Goal: Transaction & Acquisition: Book appointment/travel/reservation

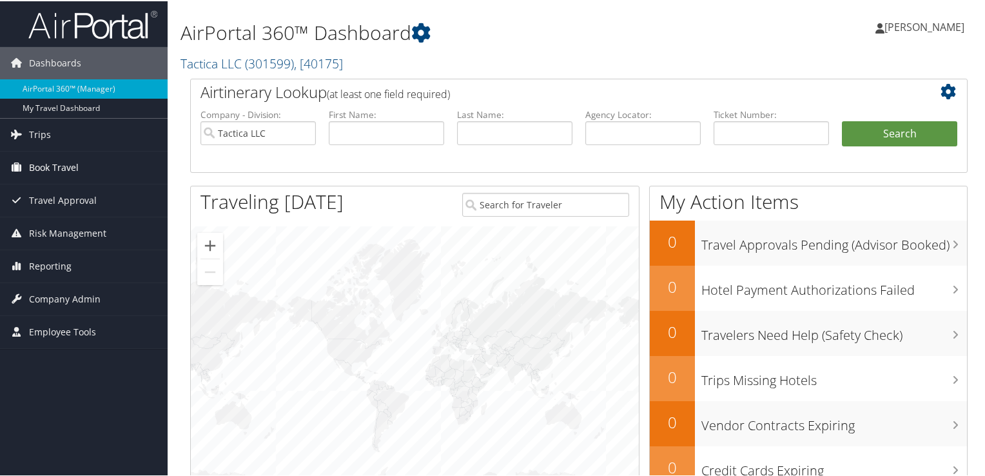
click at [78, 165] on link "Book Travel" at bounding box center [84, 166] width 168 height 32
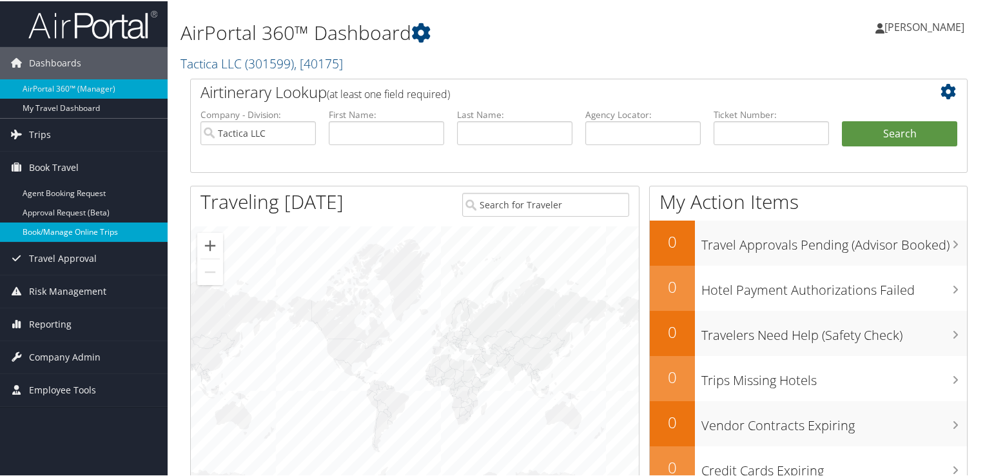
click at [98, 231] on link "Book/Manage Online Trips" at bounding box center [84, 230] width 168 height 19
